Goal: Task Accomplishment & Management: Use online tool/utility

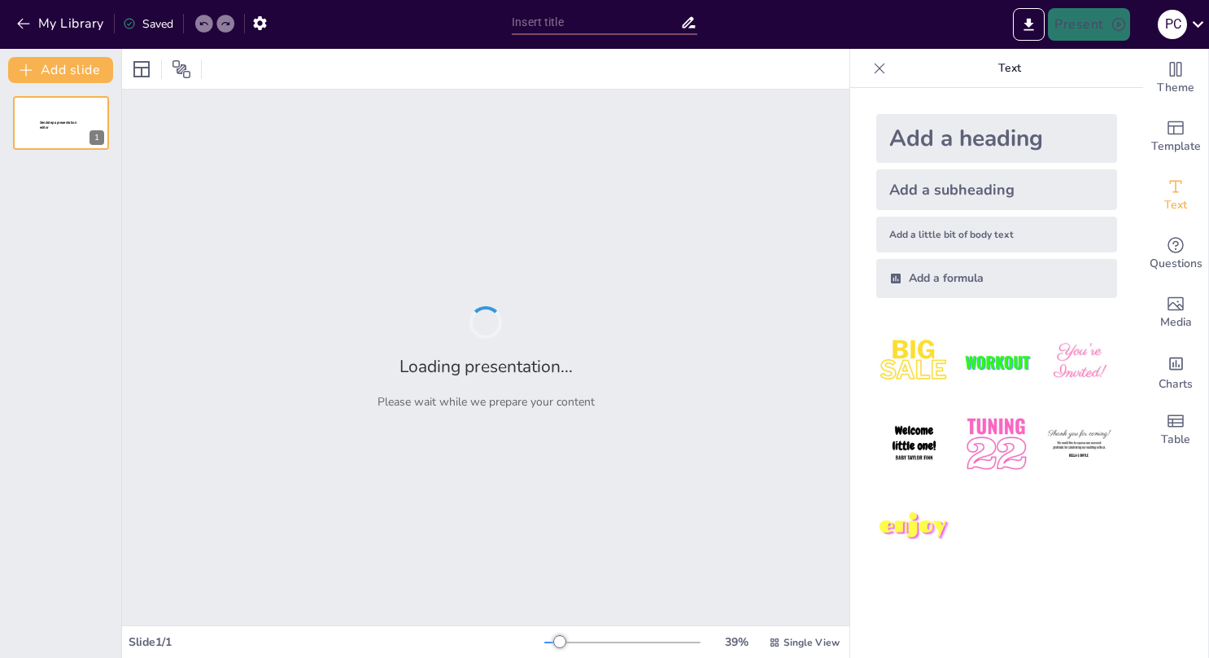
type input "Compromiso Educativo: Ajedrez, Fiesta de la Chilenidad y Reconocimiento a Asist…"
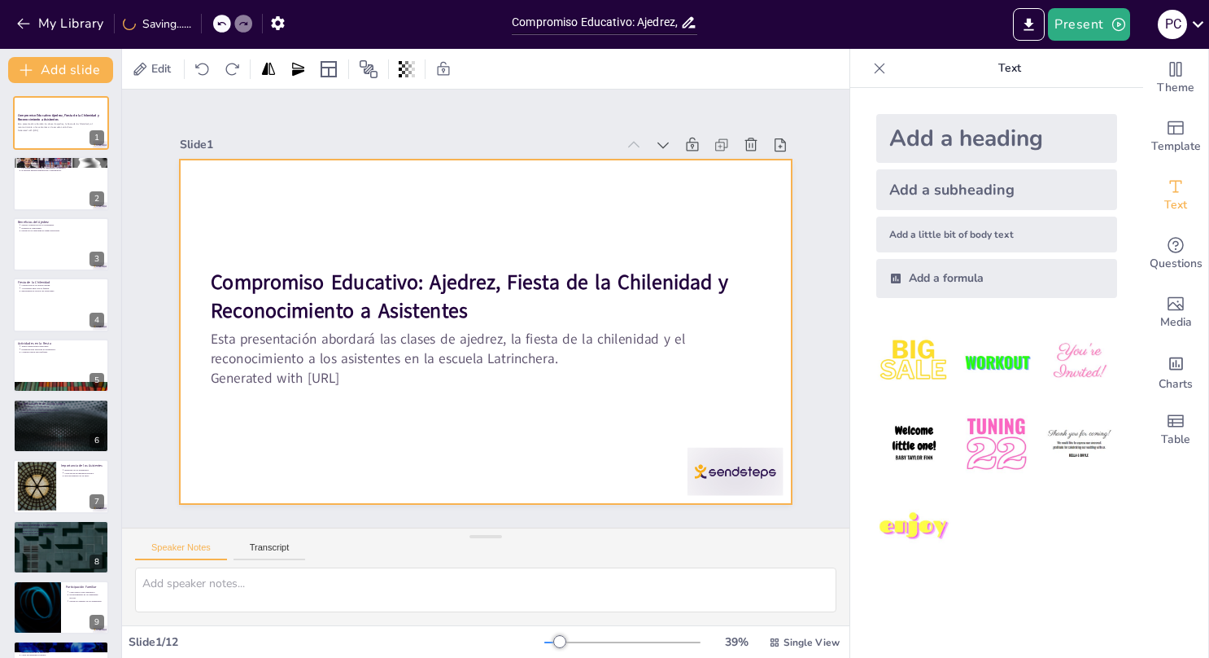
click at [347, 191] on div at bounding box center [463, 306] width 406 height 645
click at [361, 177] on div at bounding box center [507, 316] width 516 height 689
click at [361, 177] on div at bounding box center [476, 328] width 699 height 563
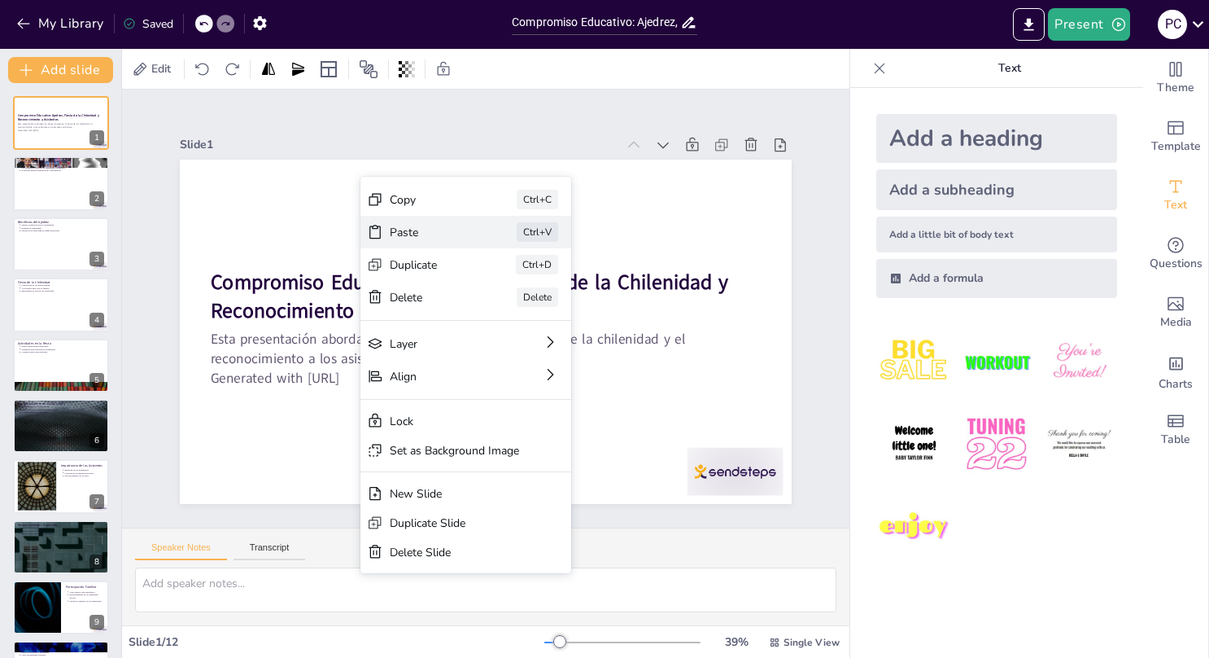
click at [512, 314] on div "Paste" at bounding box center [552, 321] width 81 height 15
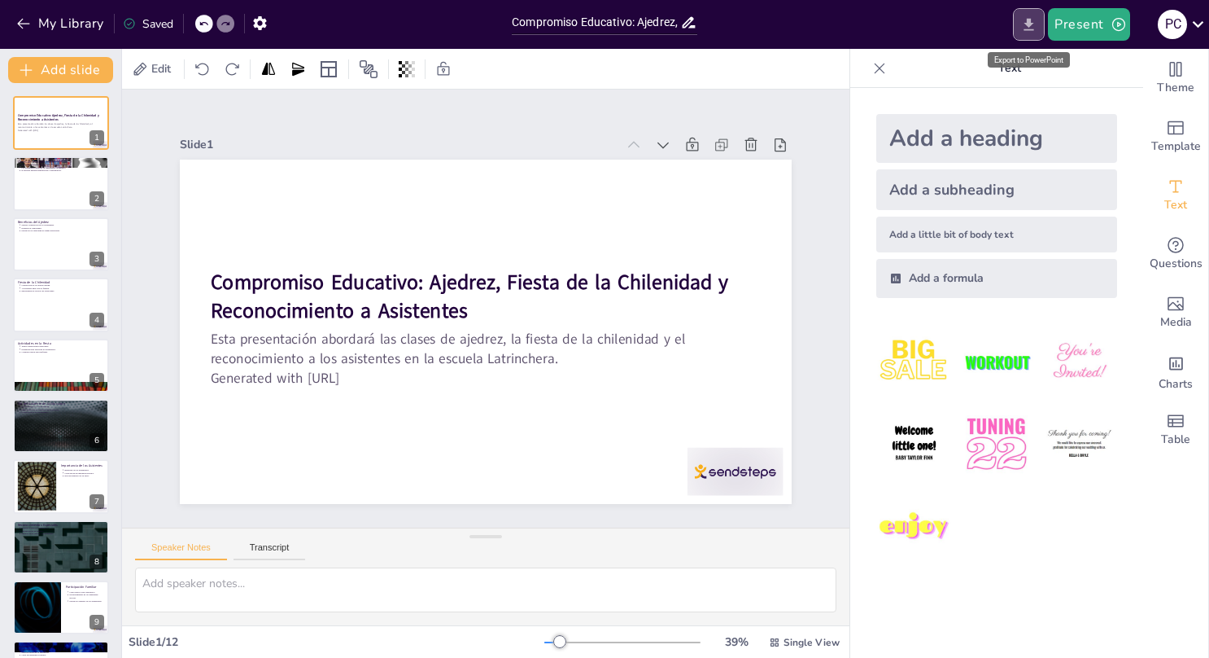
click at [1030, 24] on icon "Export to PowerPoint" at bounding box center [1030, 24] width 10 height 12
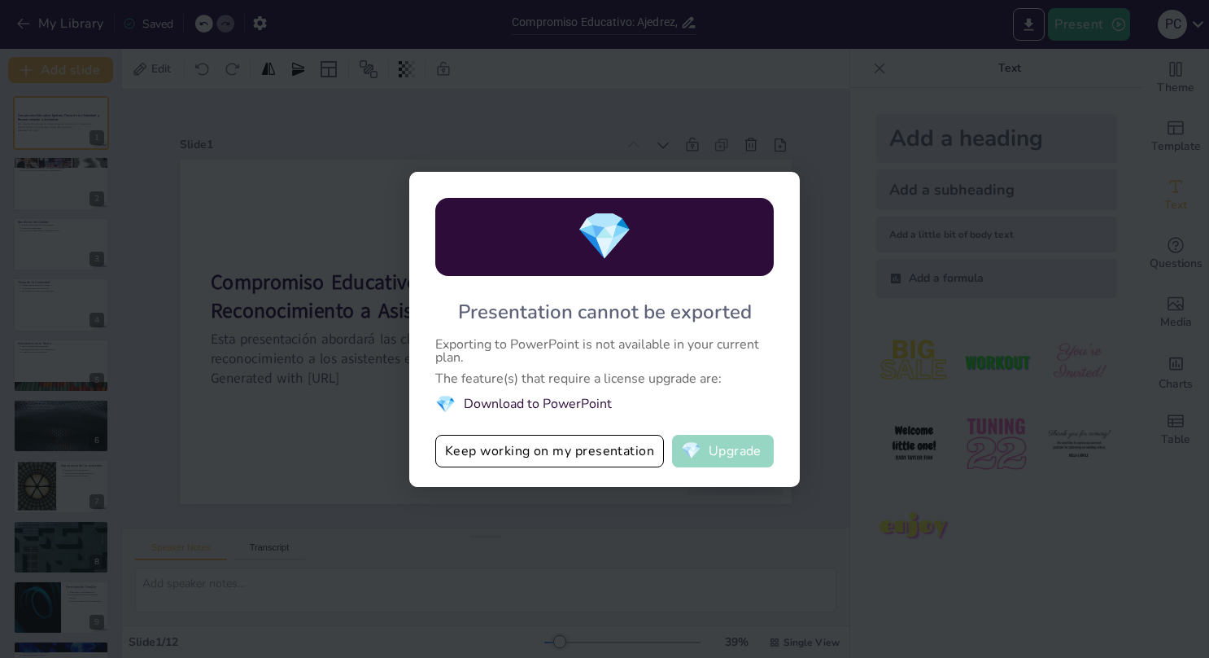
click at [713, 448] on button "💎 Upgrade" at bounding box center [723, 451] width 102 height 33
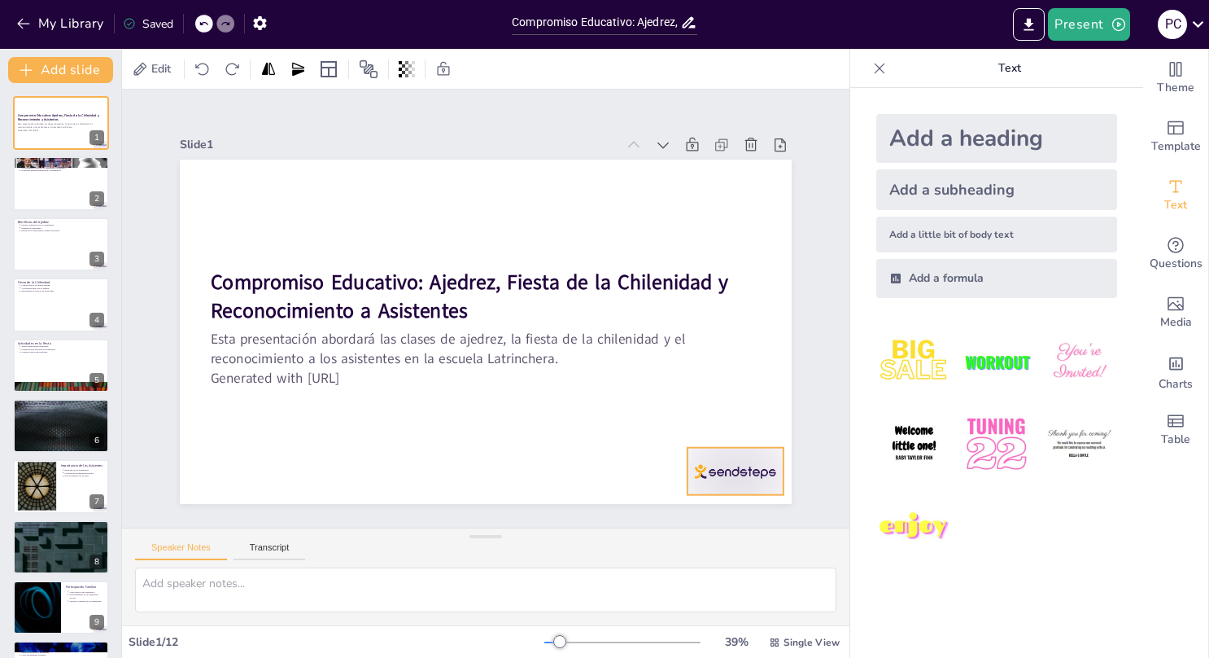
click at [242, 372] on div at bounding box center [189, 324] width 106 height 95
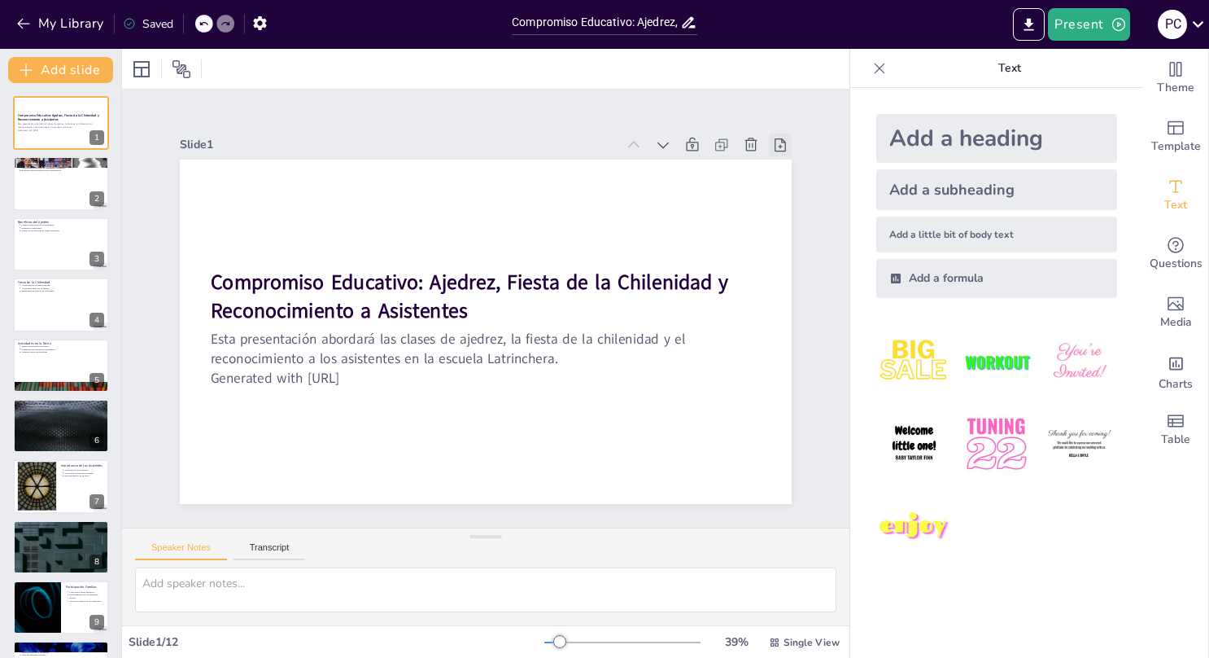
click at [524, 636] on icon at bounding box center [516, 643] width 16 height 15
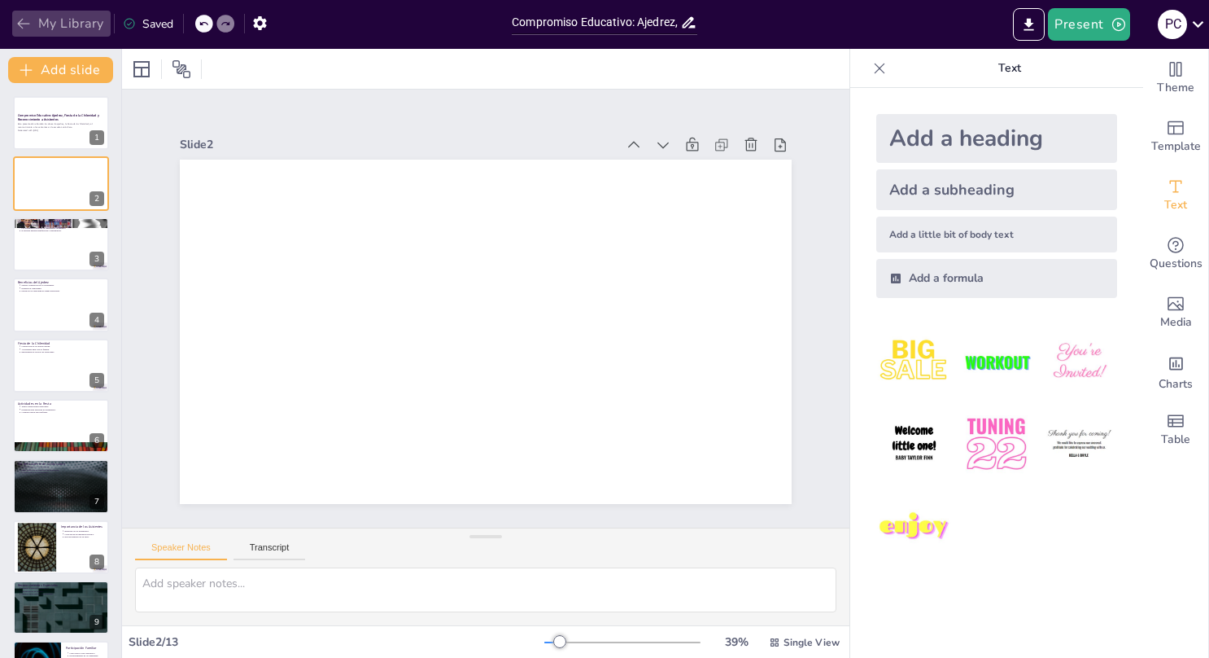
click at [30, 24] on icon "button" at bounding box center [23, 23] width 16 height 16
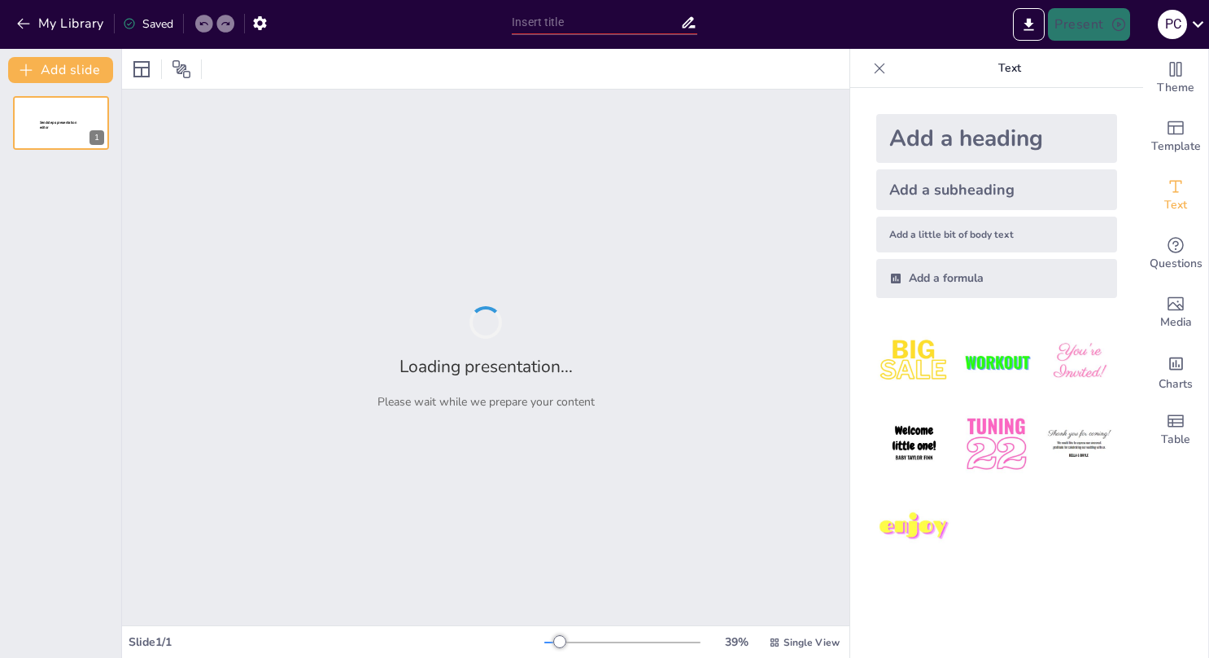
type input "Compromiso Educativo: Ajedrez, Fiesta de la Chilenidad y Reconocimiento a Asist…"
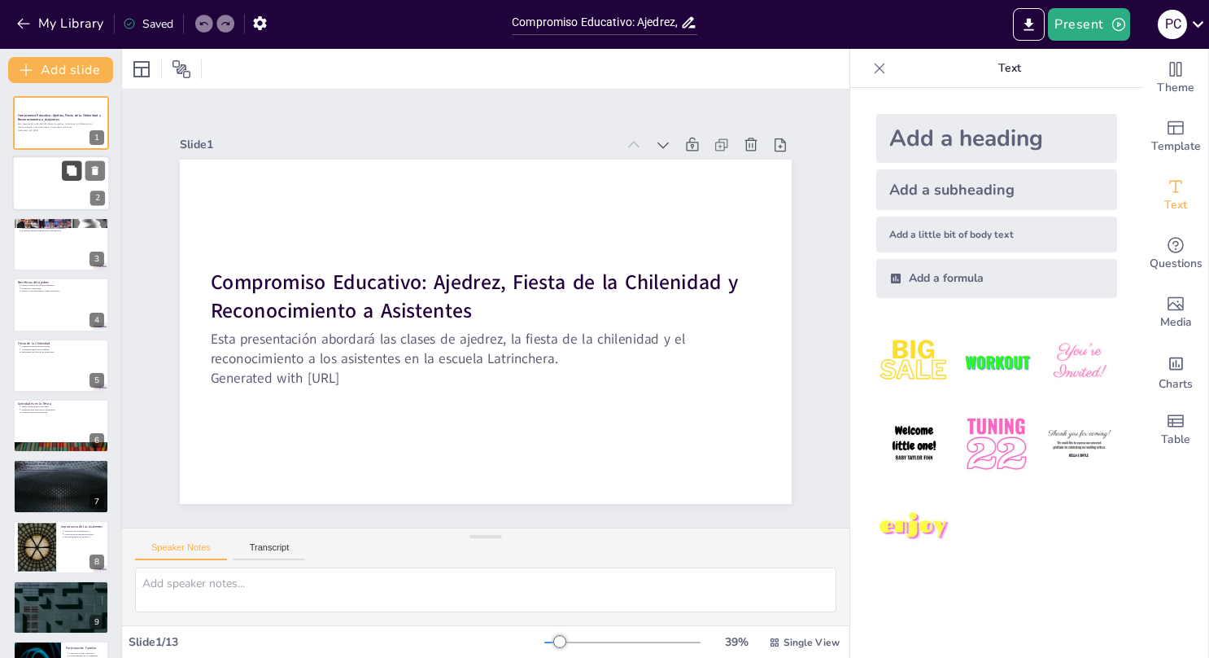
click at [63, 178] on button at bounding box center [72, 171] width 20 height 20
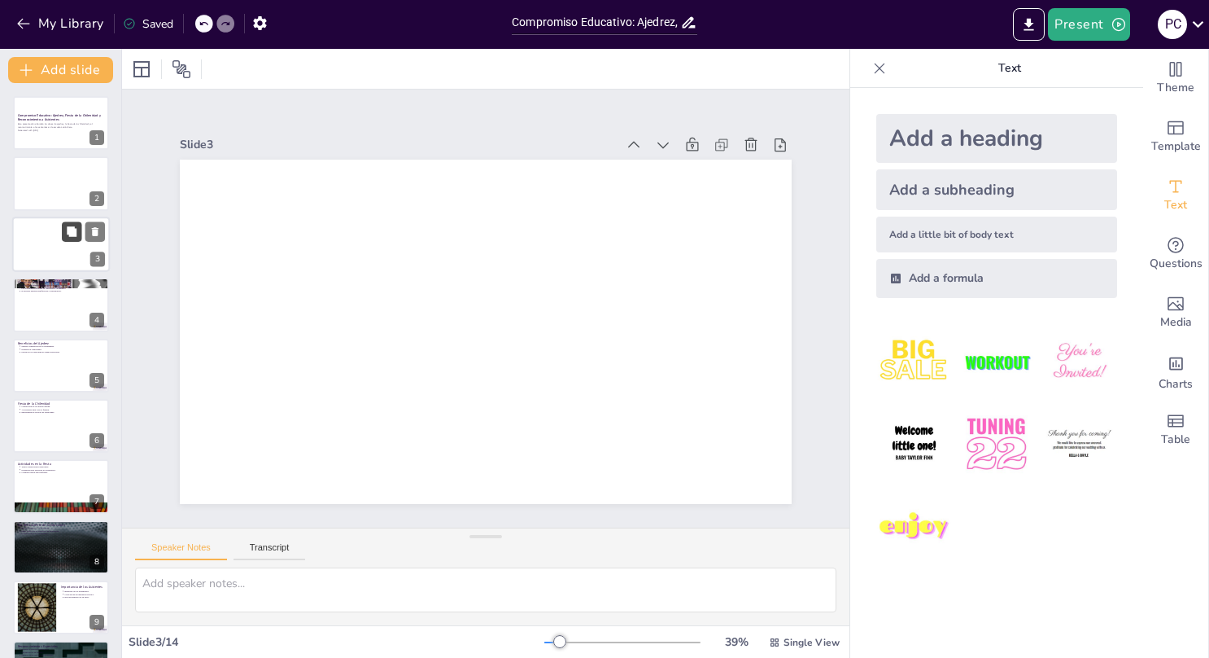
drag, startPoint x: 63, startPoint y: 178, endPoint x: 63, endPoint y: 231, distance: 52.9
click at [63, 231] on div "Compromiso Educativo: Ajedrez, Fiesta de la Chilenidad y Reconocimiento a Asist…" at bounding box center [60, 516] width 121 height 841
click at [69, 160] on div at bounding box center [61, 183] width 98 height 55
click at [60, 130] on p "Generated with [URL]" at bounding box center [61, 130] width 88 height 3
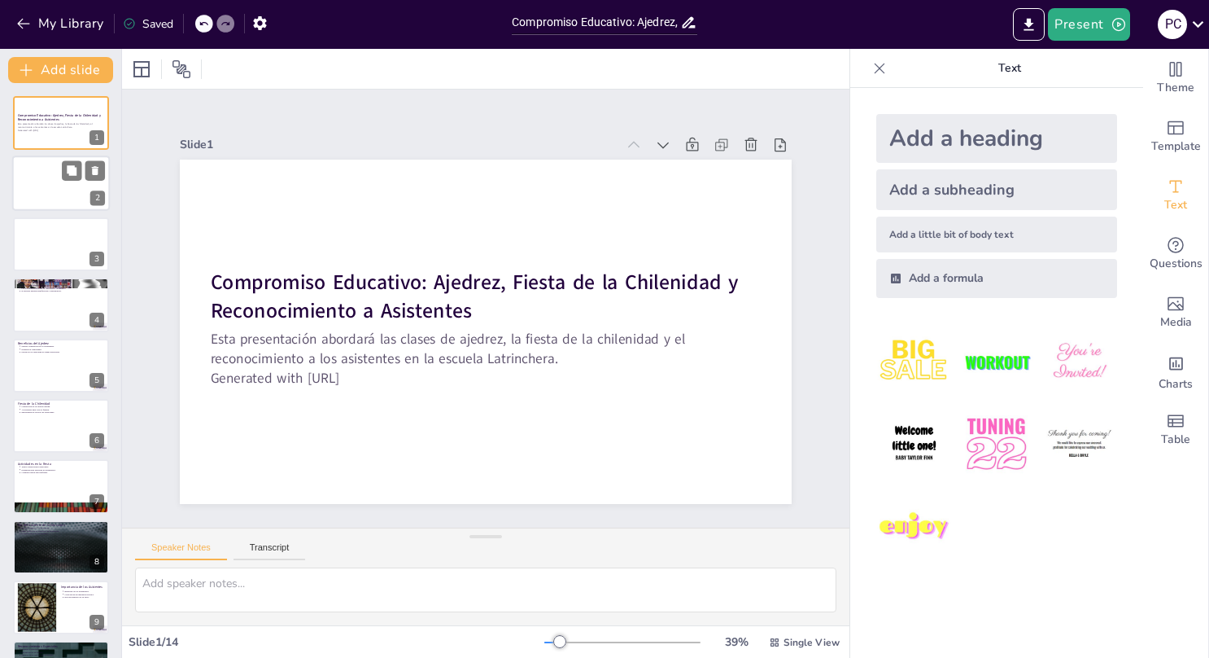
click at [38, 197] on div at bounding box center [61, 183] width 98 height 55
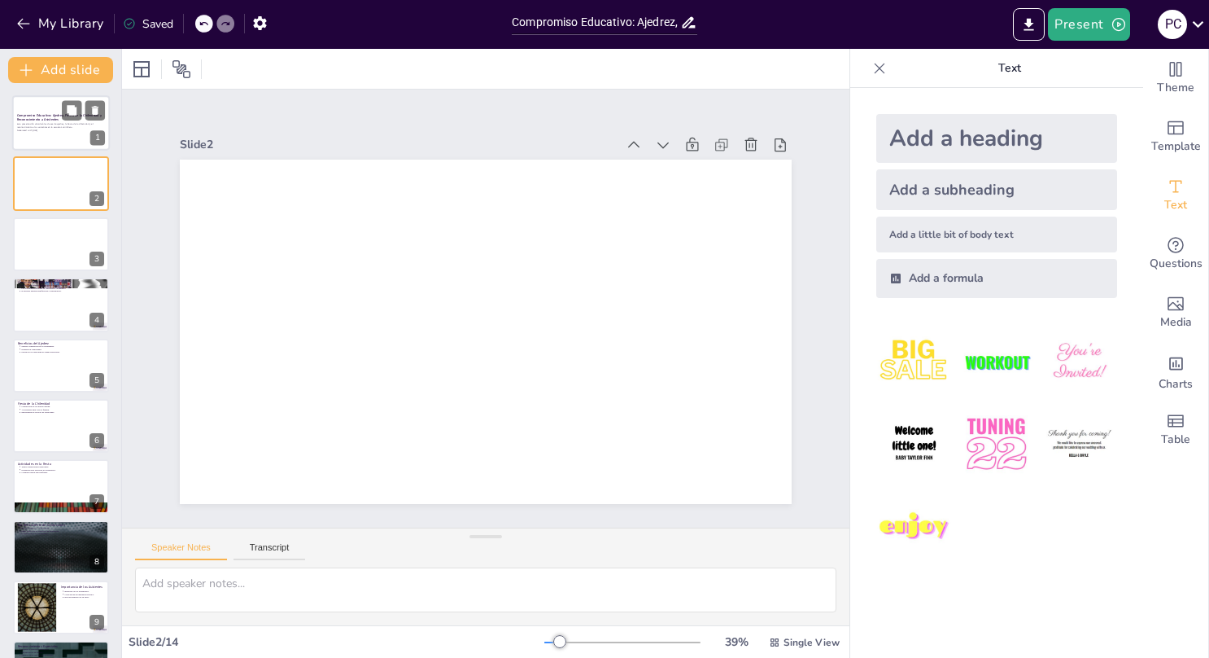
click at [58, 123] on p "Esta presentación abordará las clases de ajedrez, la fiesta de la chilenidad y …" at bounding box center [61, 126] width 88 height 7
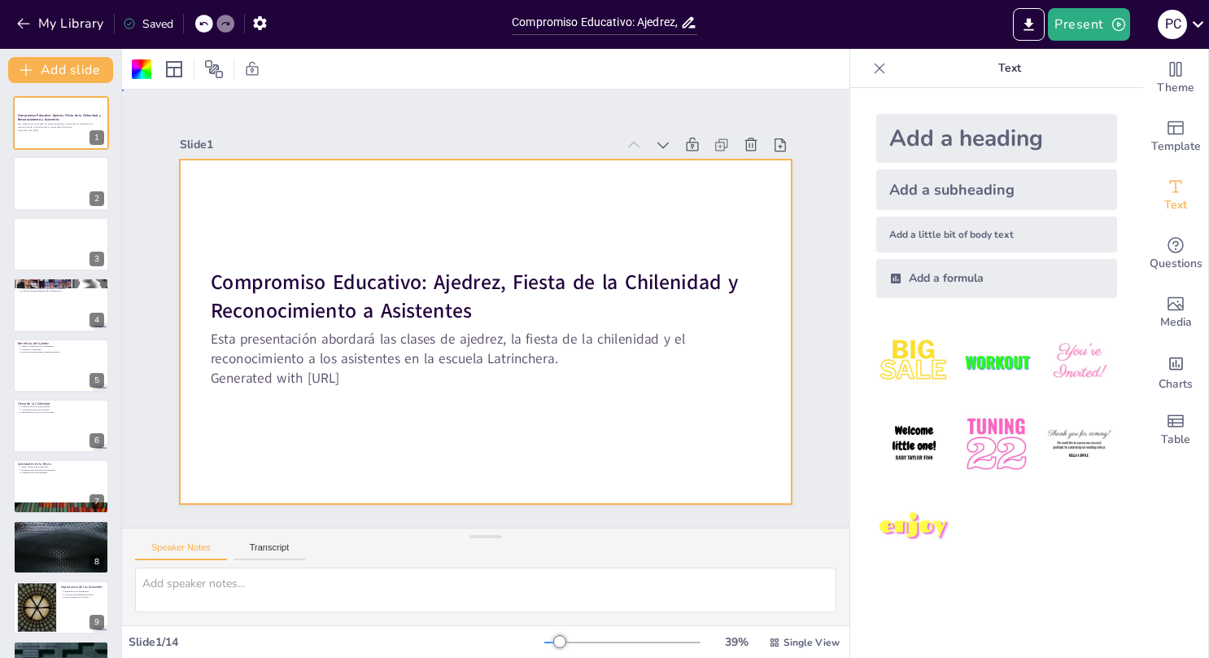
click at [644, 209] on div at bounding box center [486, 332] width 612 height 344
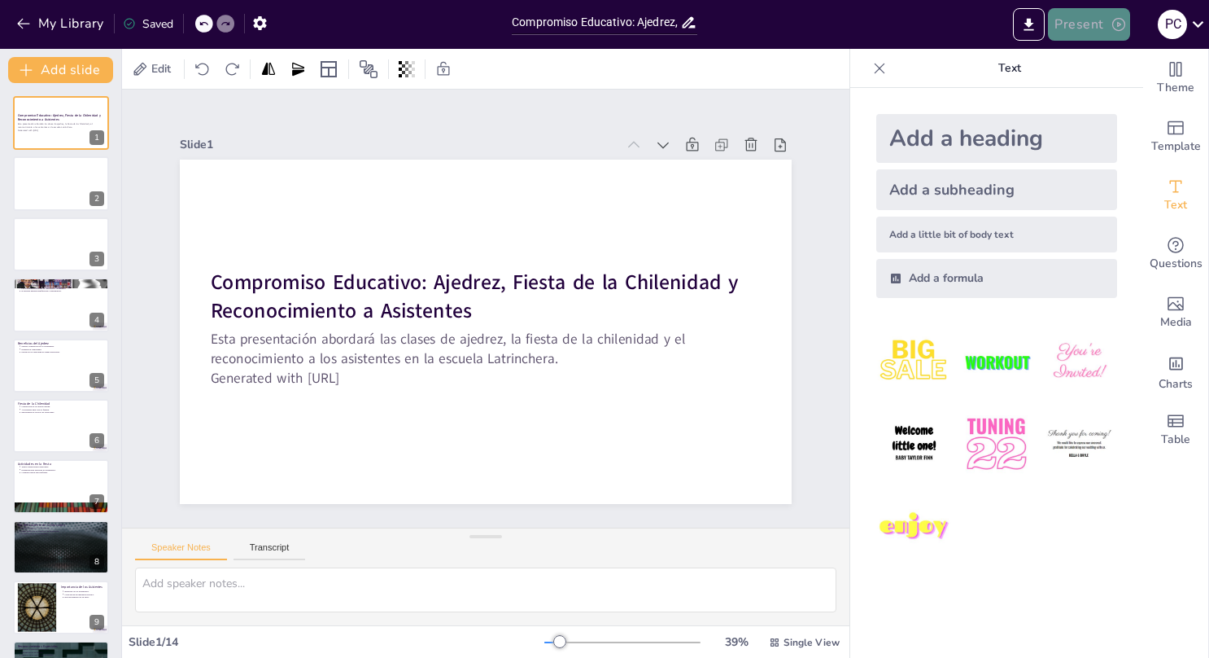
click at [1079, 21] on button "Present" at bounding box center [1088, 24] width 81 height 33
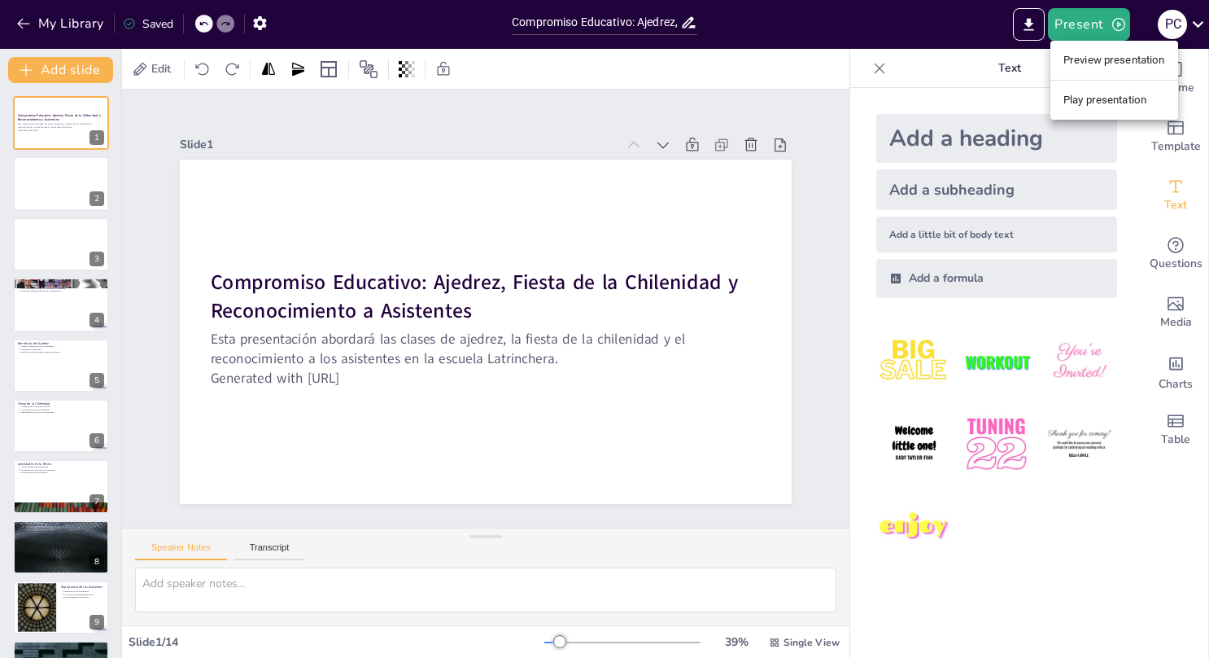
click at [396, 402] on div at bounding box center [604, 329] width 1209 height 658
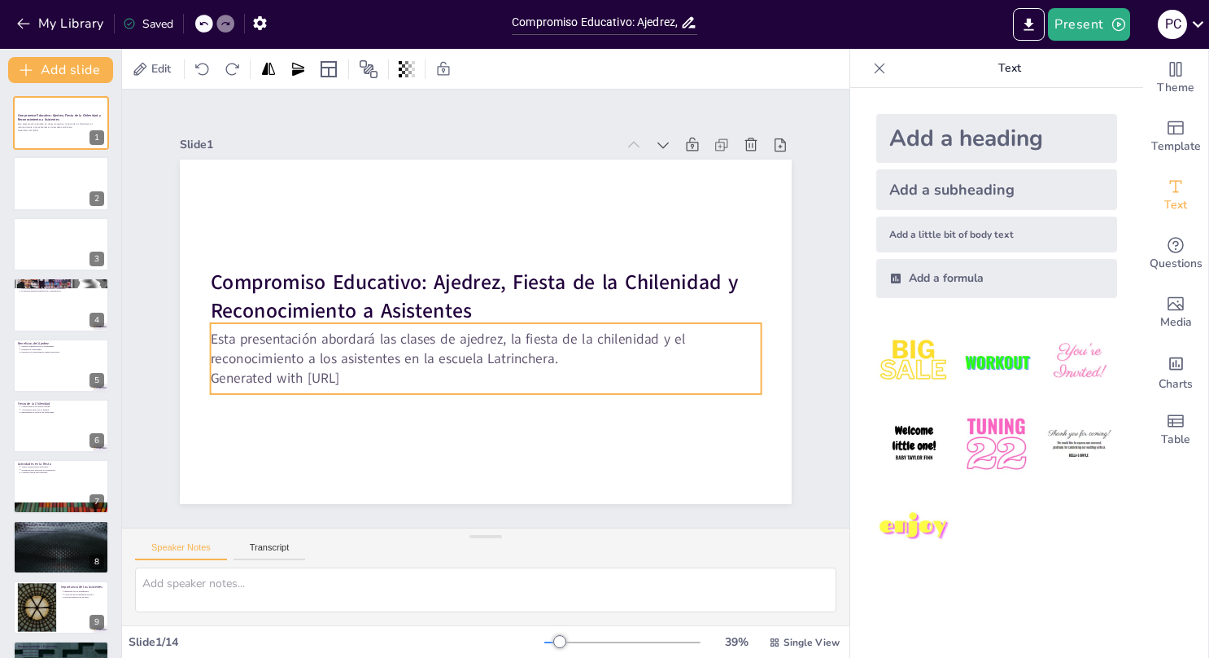
click at [360, 373] on p "Generated with [URL]" at bounding box center [440, 359] width 422 height 383
click at [378, 369] on p "Generated with [URL]" at bounding box center [458, 372] width 511 height 242
drag, startPoint x: 218, startPoint y: 370, endPoint x: 299, endPoint y: 364, distance: 80.8
click at [379, 368] on p "Generated with [URL]" at bounding box center [417, 301] width 77 height 550
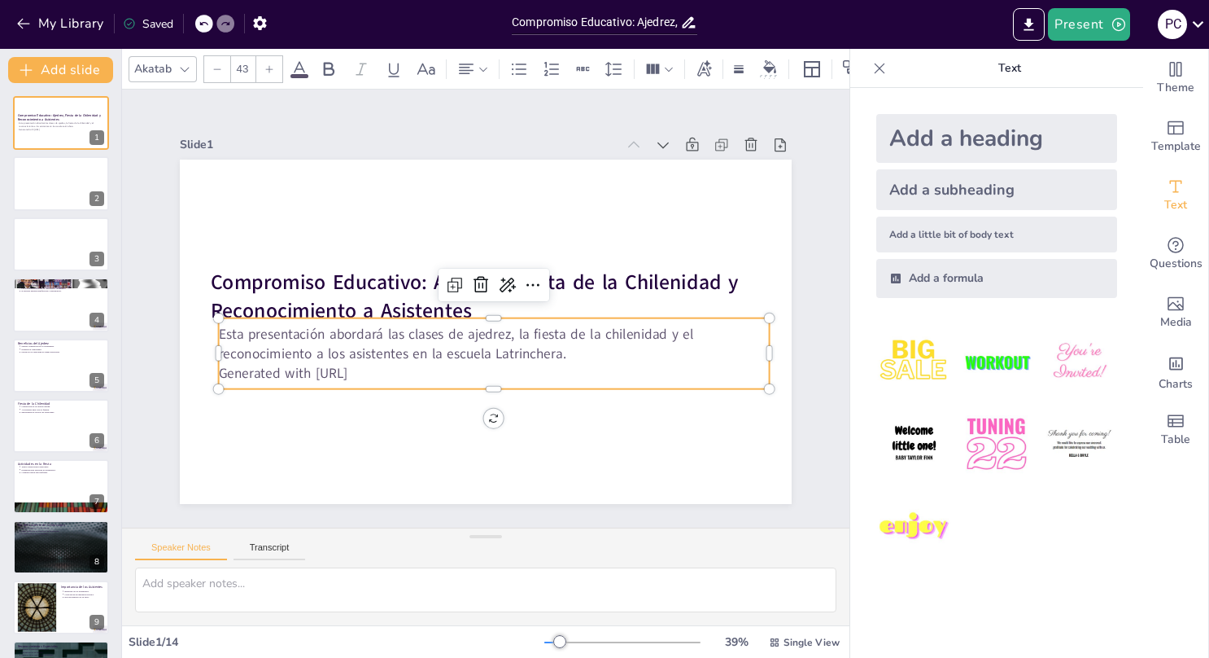
click at [484, 380] on div "Esta presentación abordará las clases de ajedrez, la fiesta de la chilenidad y …" at bounding box center [494, 352] width 551 height 71
click at [388, 365] on p "Generated with [URL]" at bounding box center [449, 361] width 422 height 383
click at [387, 365] on p "Generated with [URL]" at bounding box center [443, 358] width 383 height 422
click at [251, 588] on textarea at bounding box center [486, 589] width 702 height 45
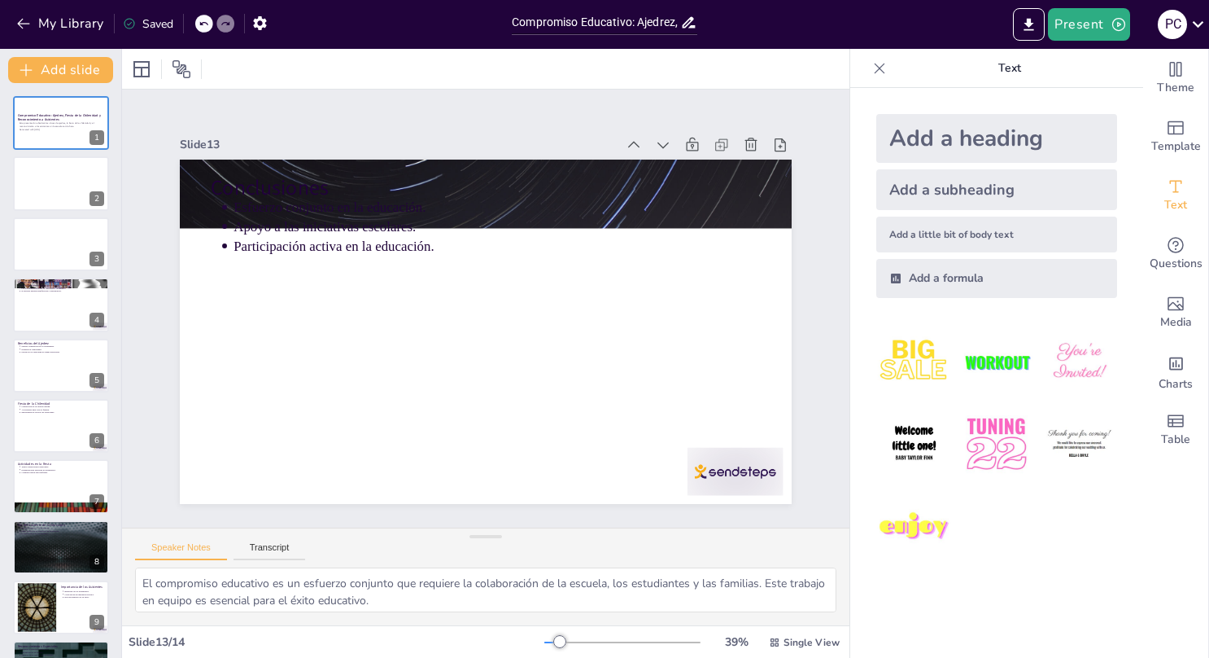
type textarea "El espacio para preguntas permite a los padres y apoderados expresar sus inquie…"
